Goal: Answer question/provide support: Participate in discussion

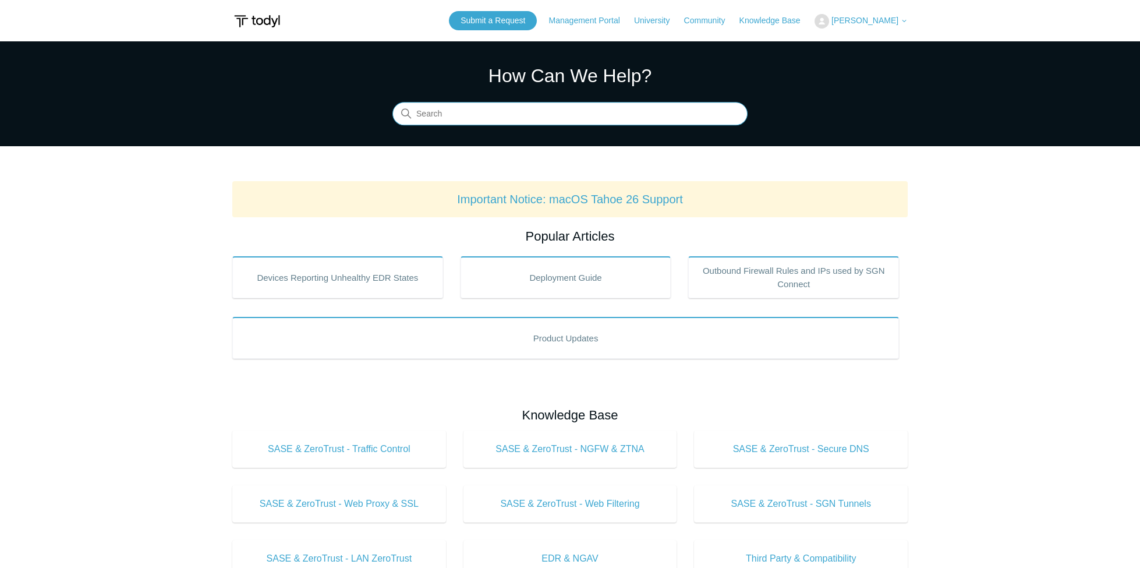
click at [516, 113] on input "Search" at bounding box center [569, 113] width 355 height 23
type input "ip range lan zero trust"
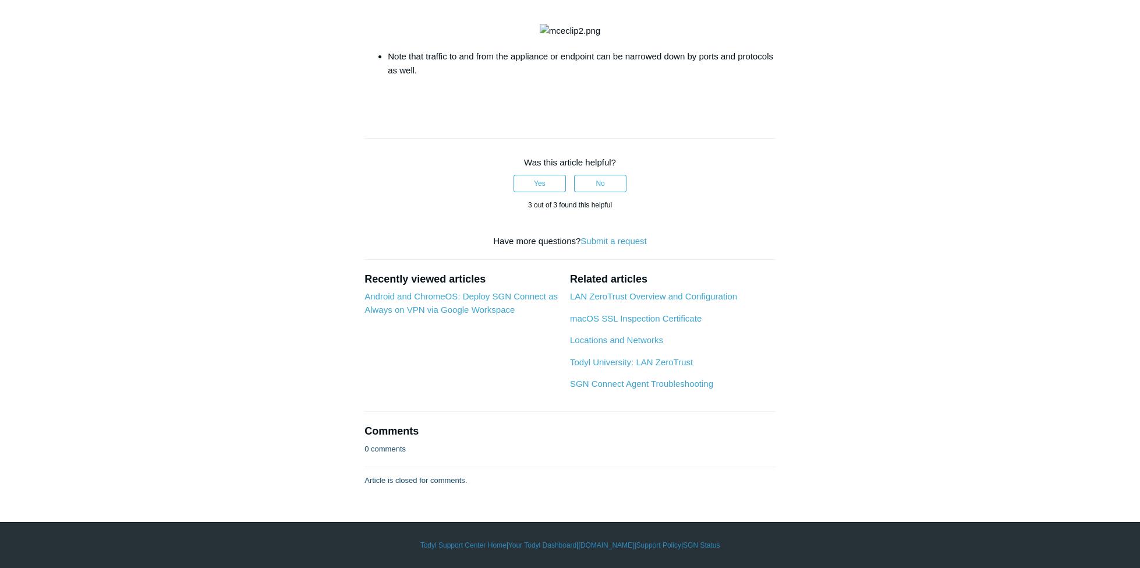
scroll to position [1957, 0]
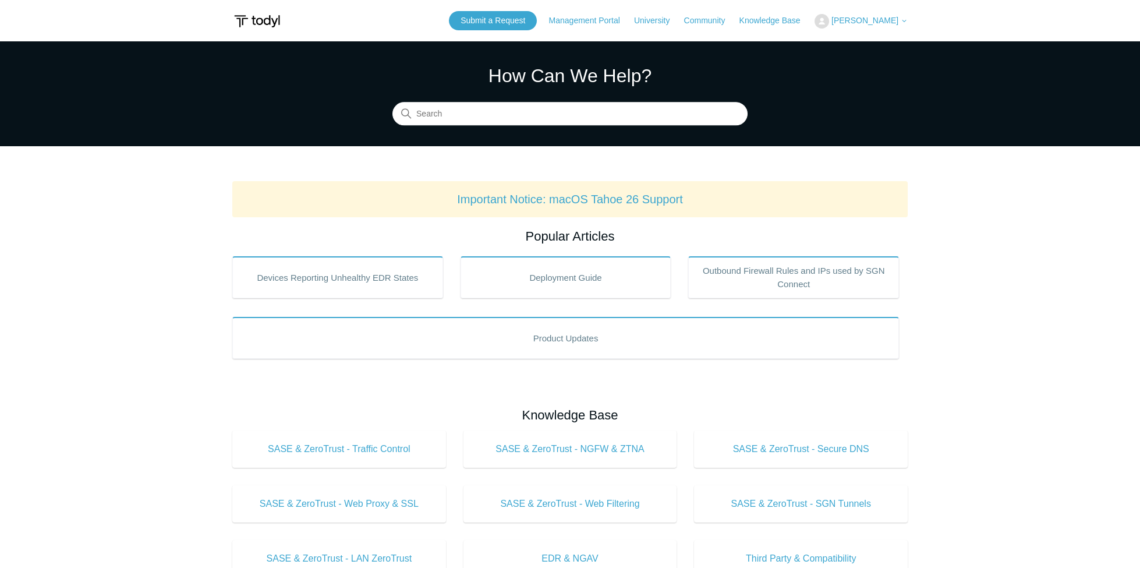
click at [879, 22] on span "[PERSON_NAME]" at bounding box center [865, 20] width 67 height 9
click at [863, 46] on link "My Support Requests" at bounding box center [872, 46] width 114 height 20
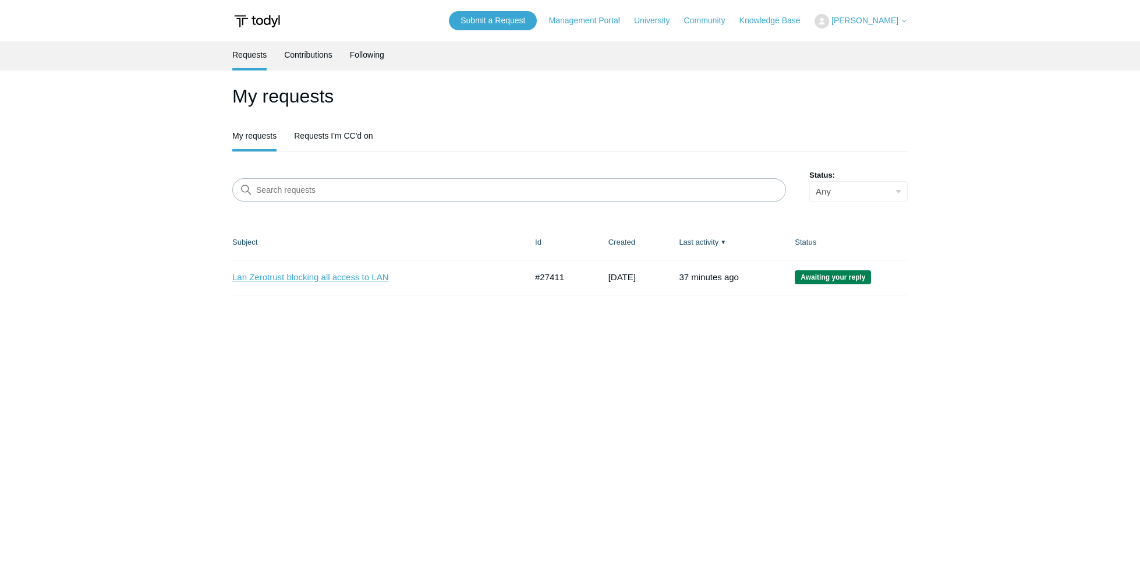
click at [368, 276] on link "Lan Zerotrust blocking all access to LAN" at bounding box center [370, 277] width 277 height 13
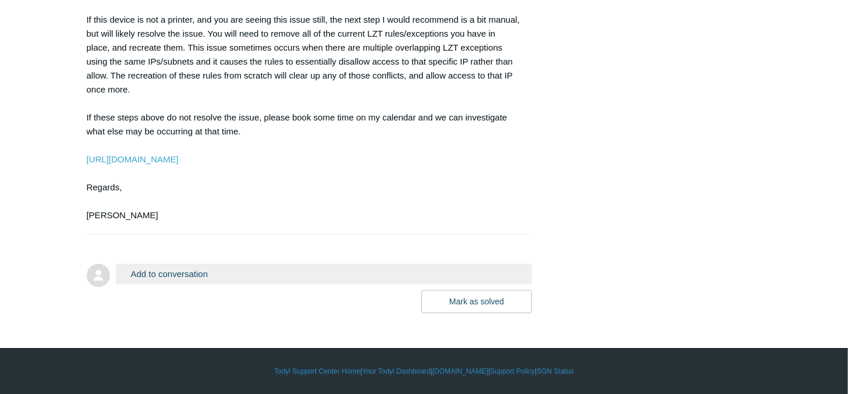
scroll to position [1424, 0]
click at [170, 275] on button "Add to conversation" at bounding box center [324, 274] width 417 height 20
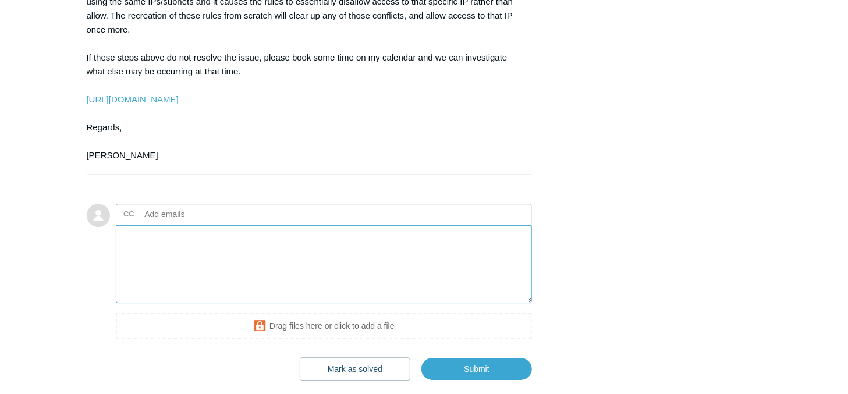
scroll to position [1551, 0]
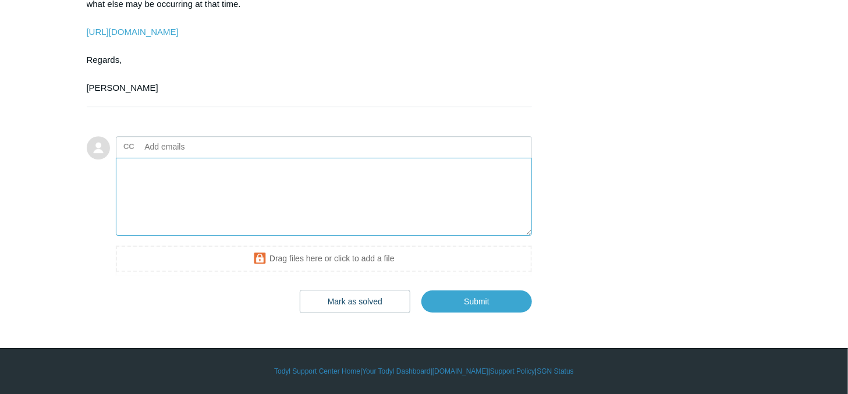
click at [243, 196] on textarea "Add your reply" at bounding box center [324, 197] width 417 height 79
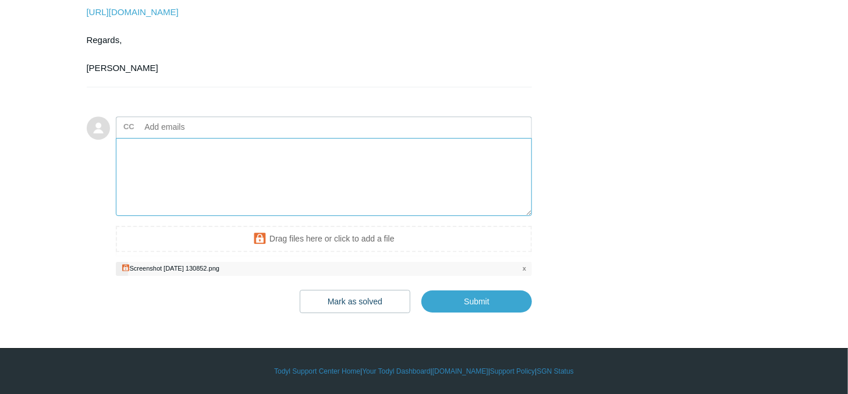
click at [314, 217] on textarea "Add your reply" at bounding box center [324, 177] width 417 height 79
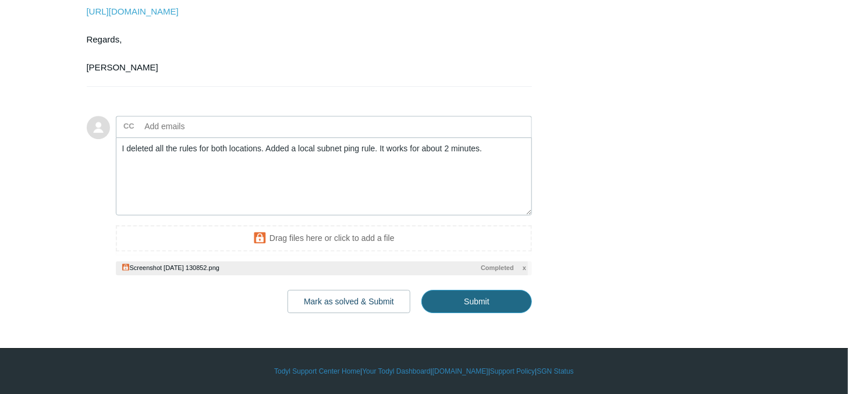
click at [470, 313] on input "Submit" at bounding box center [477, 301] width 111 height 23
type textarea "I deleted all the rules for both locations. Added a local subnet ping rule. It …"
